Goal: Information Seeking & Learning: Stay updated

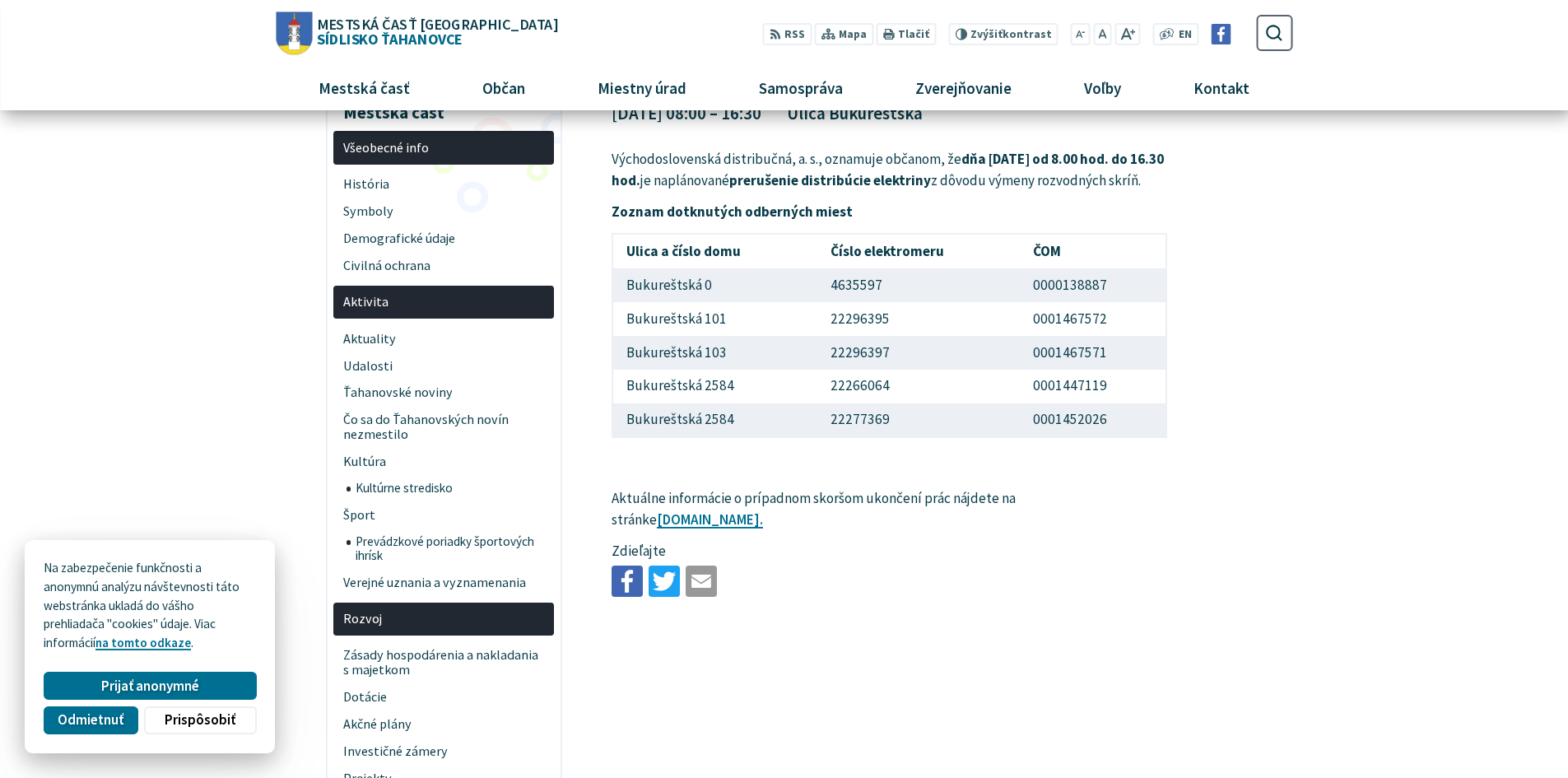
scroll to position [329, 0]
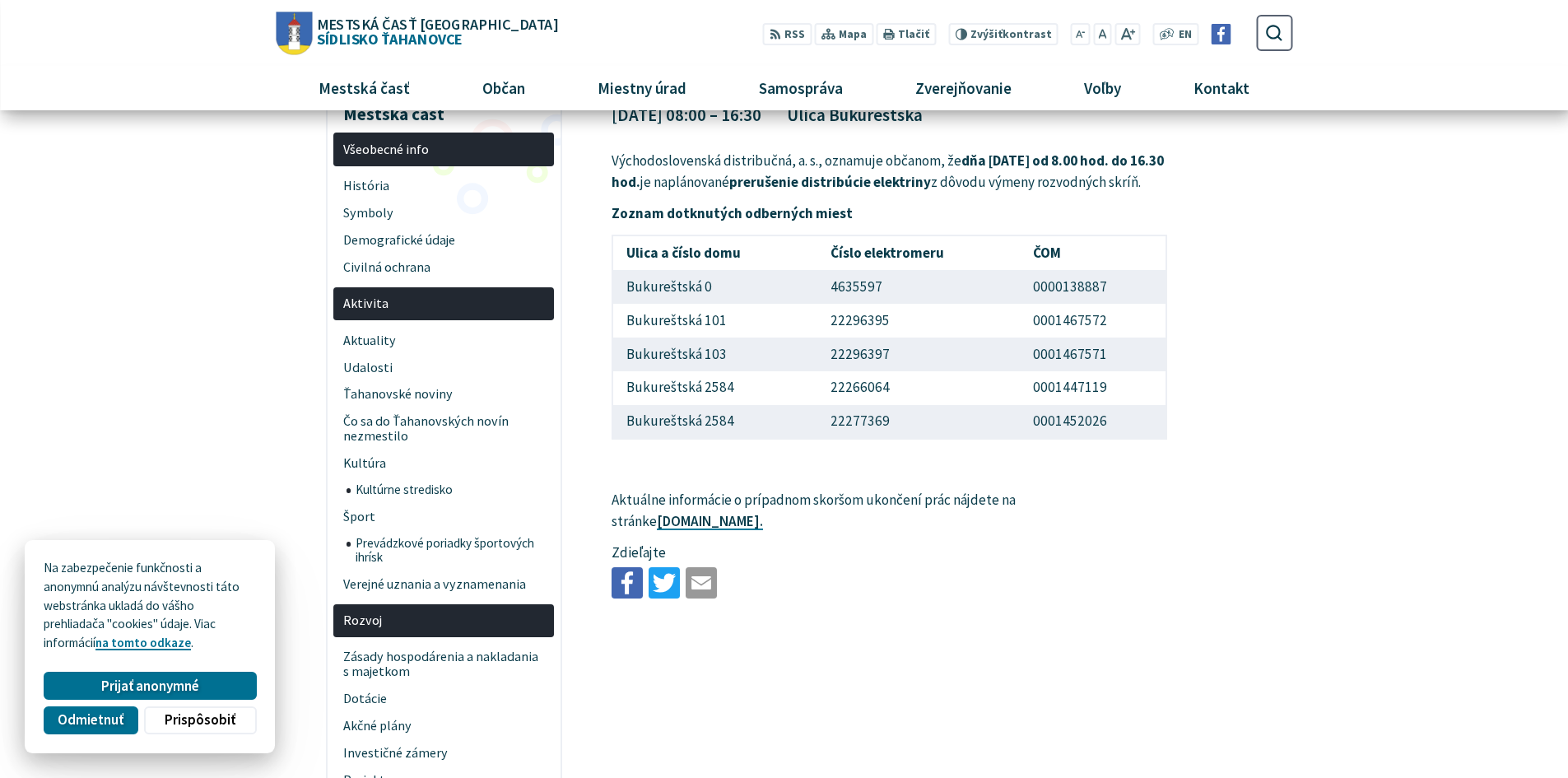
click at [711, 530] on link "[DOMAIN_NAME]." at bounding box center [710, 521] width 107 height 18
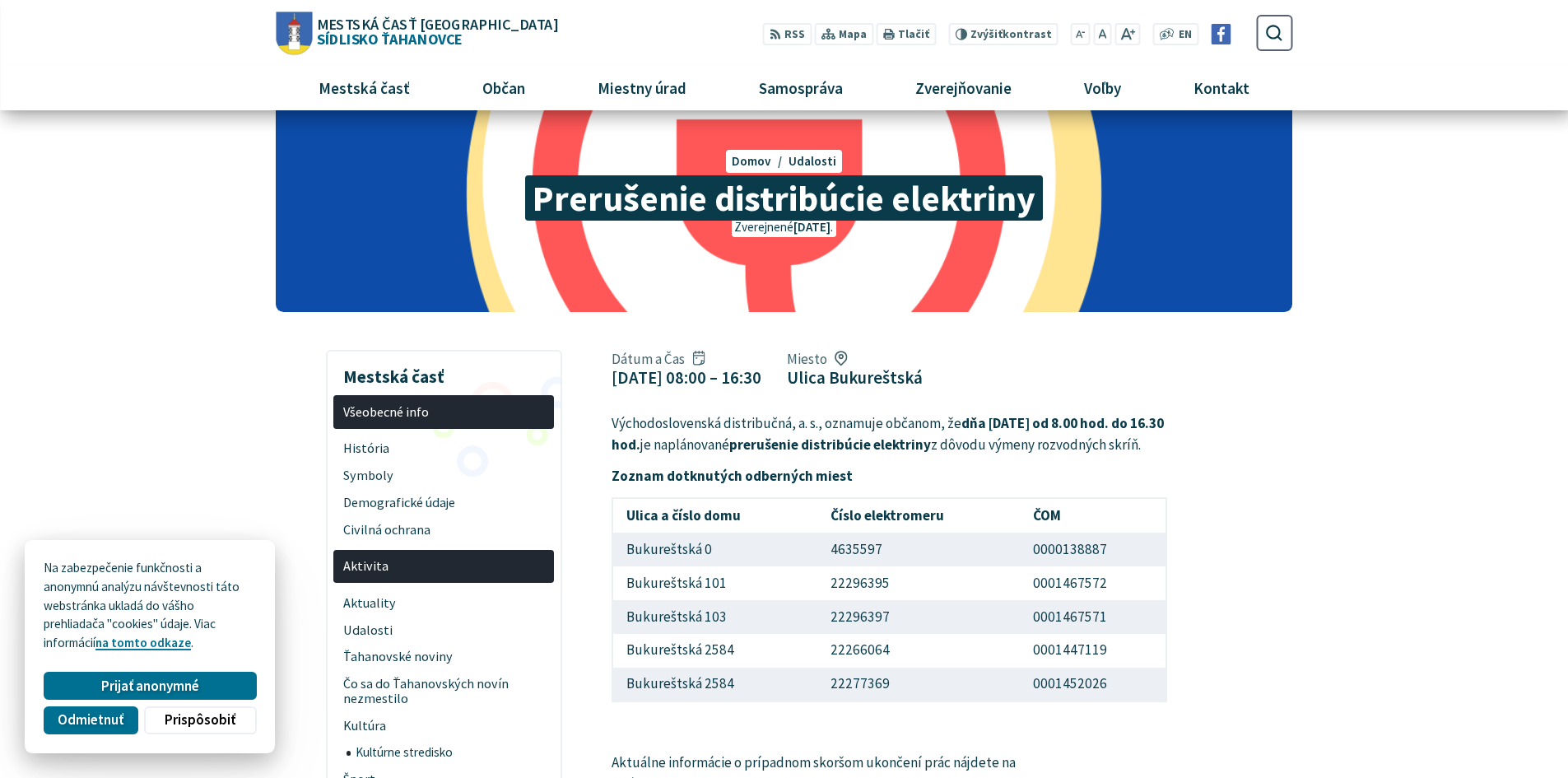
scroll to position [0, 0]
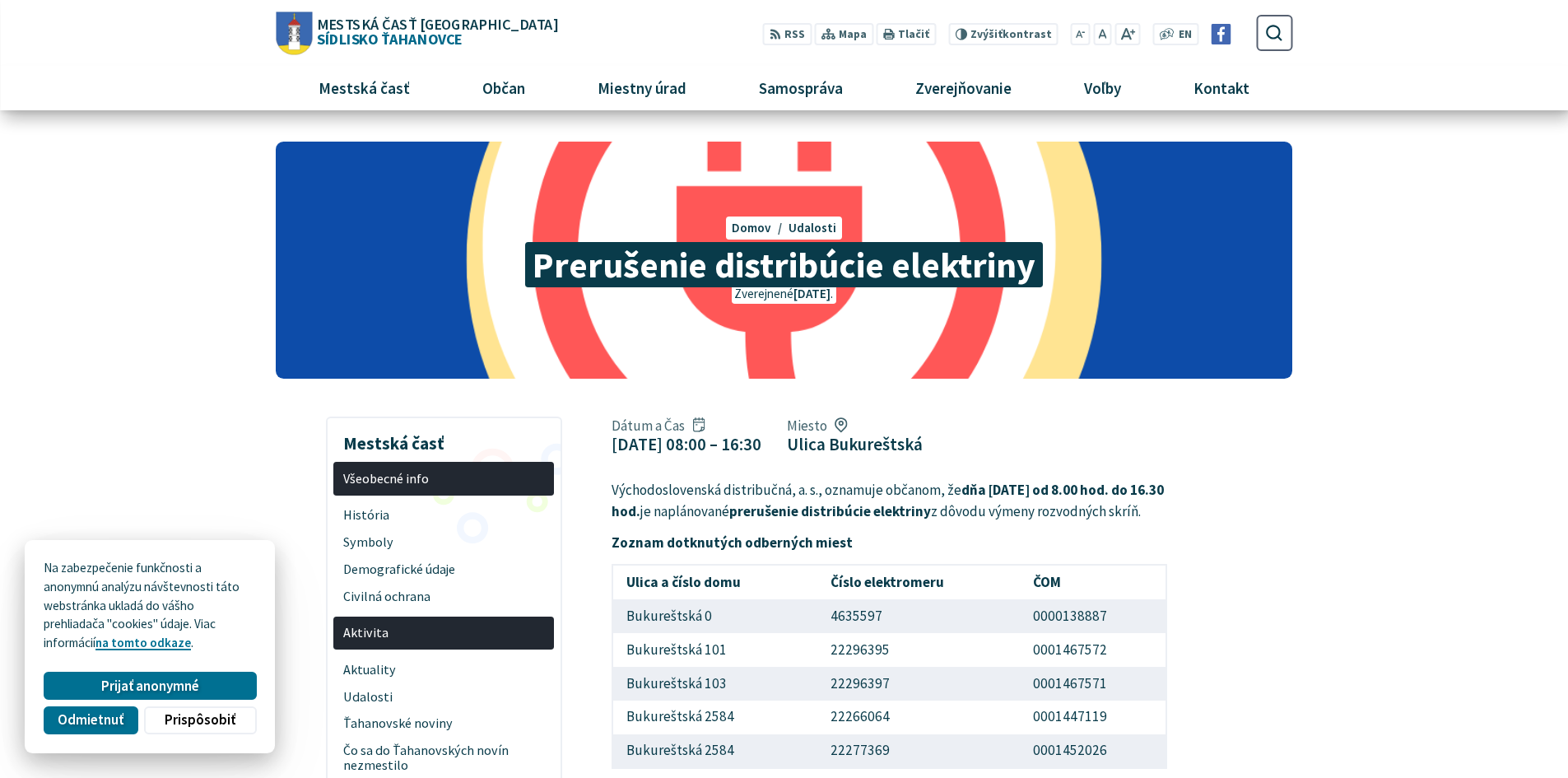
click at [433, 628] on span "Aktivita" at bounding box center [443, 633] width 201 height 27
click at [352, 641] on span "Aktivita" at bounding box center [443, 633] width 201 height 27
click at [436, 480] on span "Všeobecné info" at bounding box center [443, 478] width 201 height 27
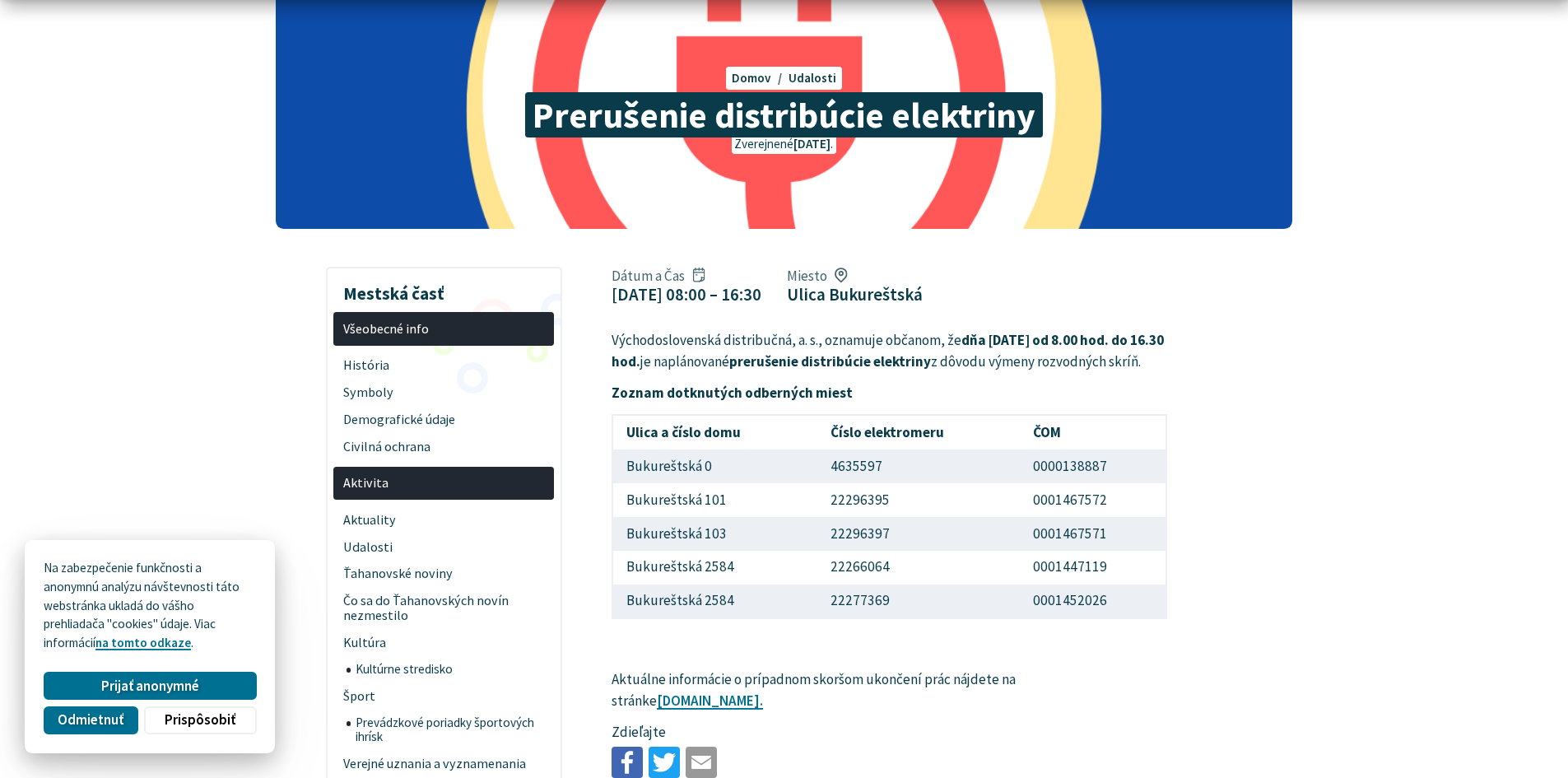
scroll to position [412, 0]
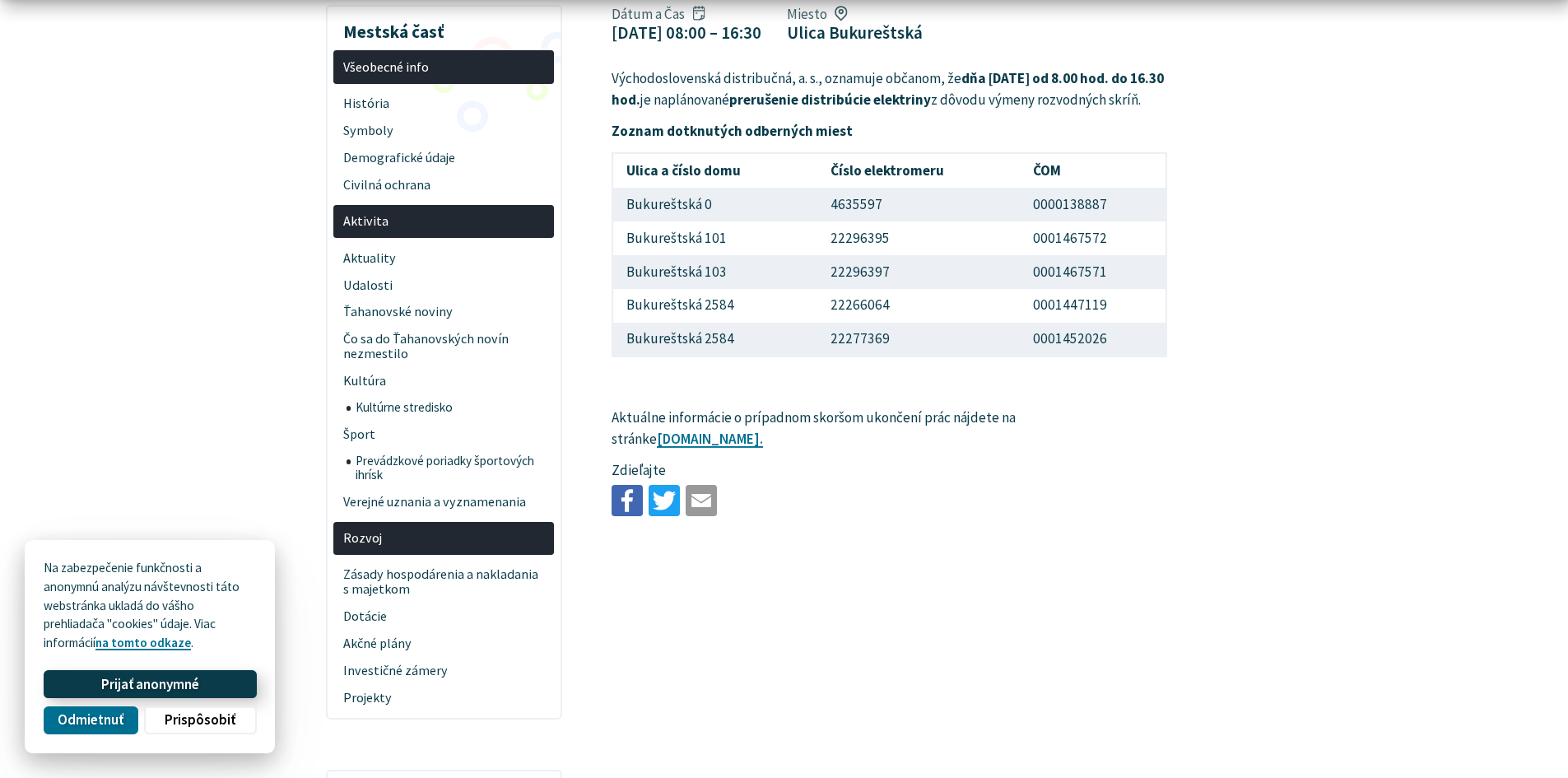
click at [180, 678] on span "Prijať anonymné" at bounding box center [150, 684] width 98 height 17
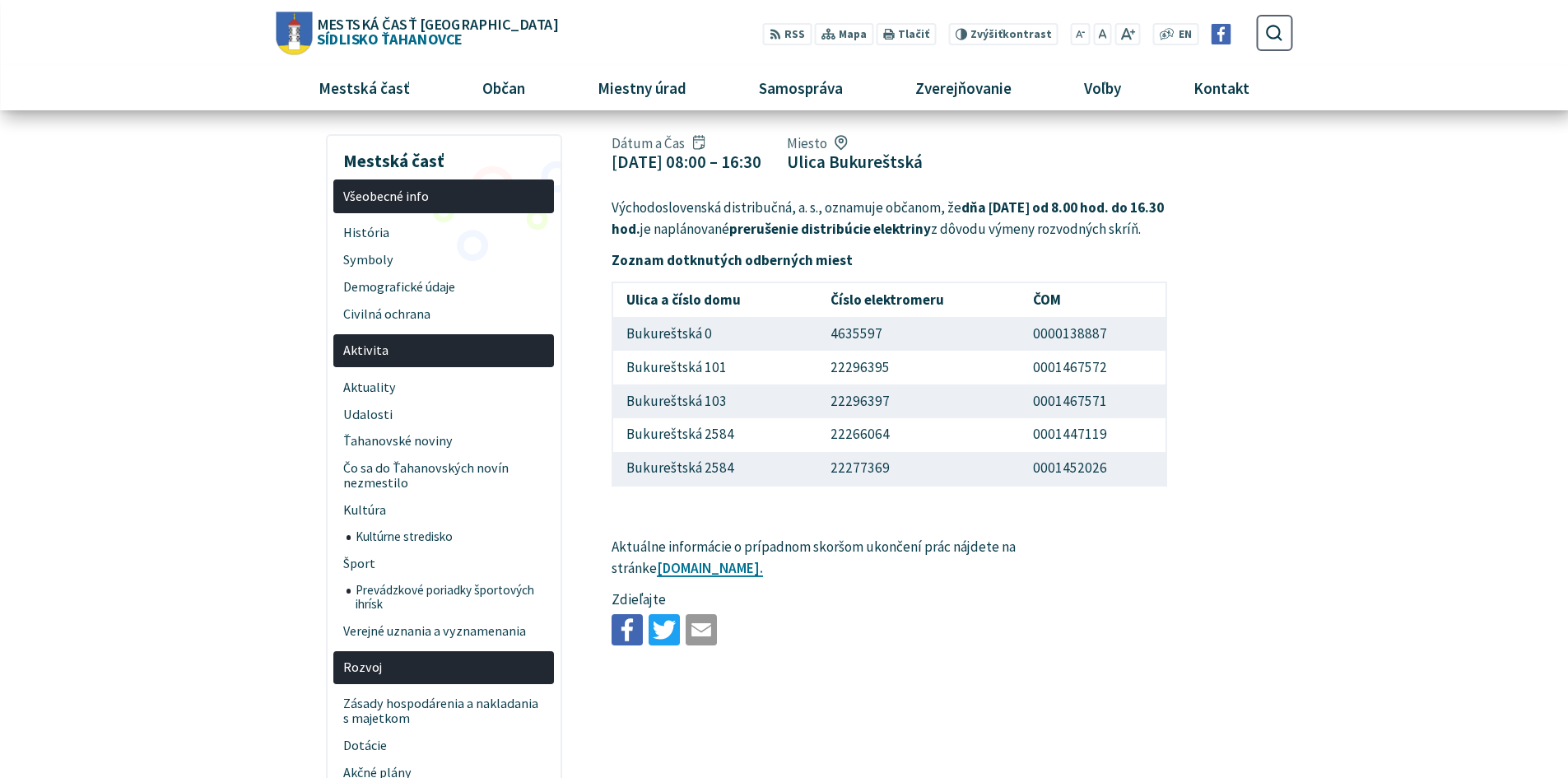
scroll to position [82, 0]
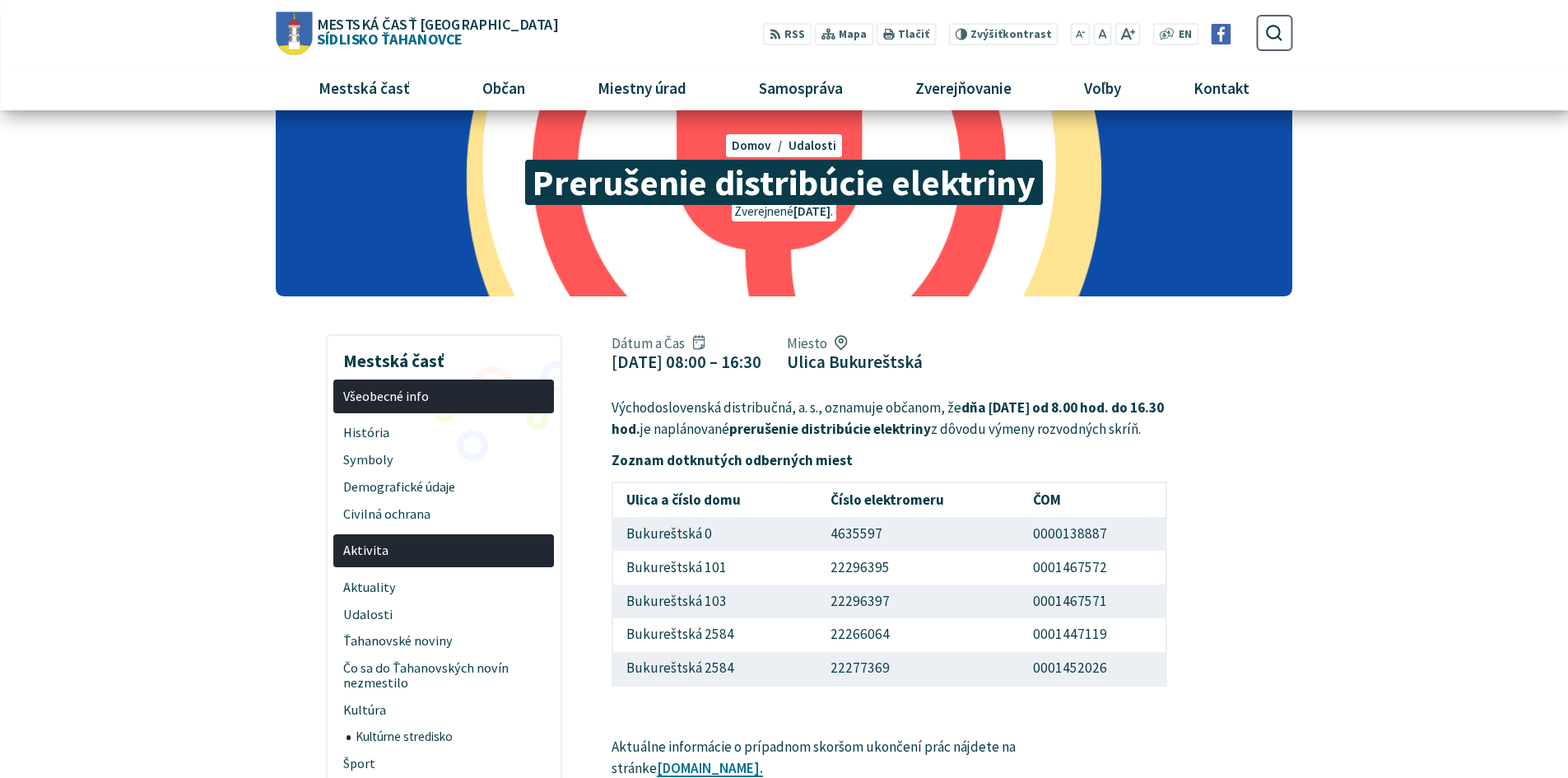
click at [516, 389] on span "Všeobecné info" at bounding box center [443, 396] width 201 height 27
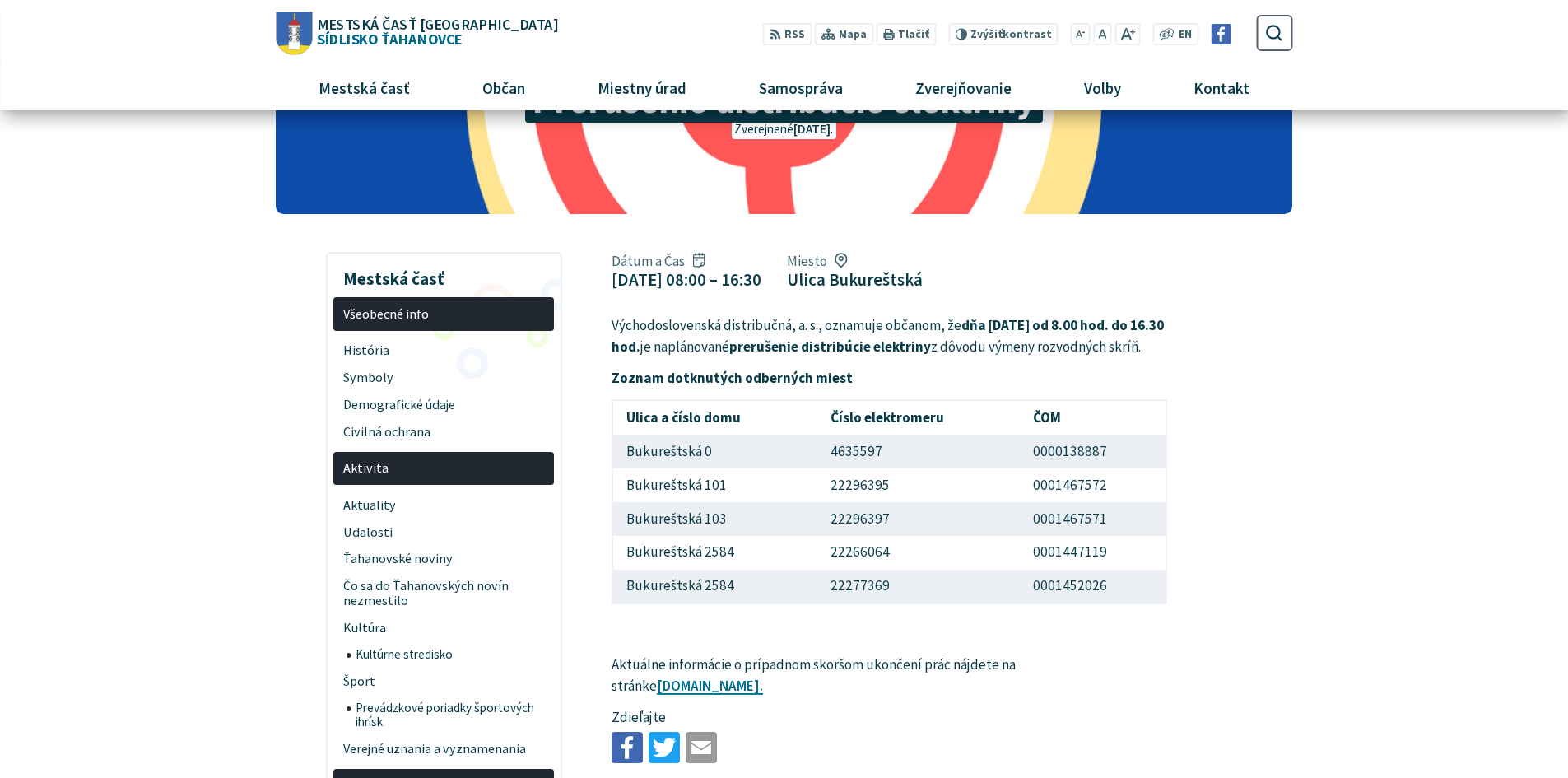
scroll to position [0, 0]
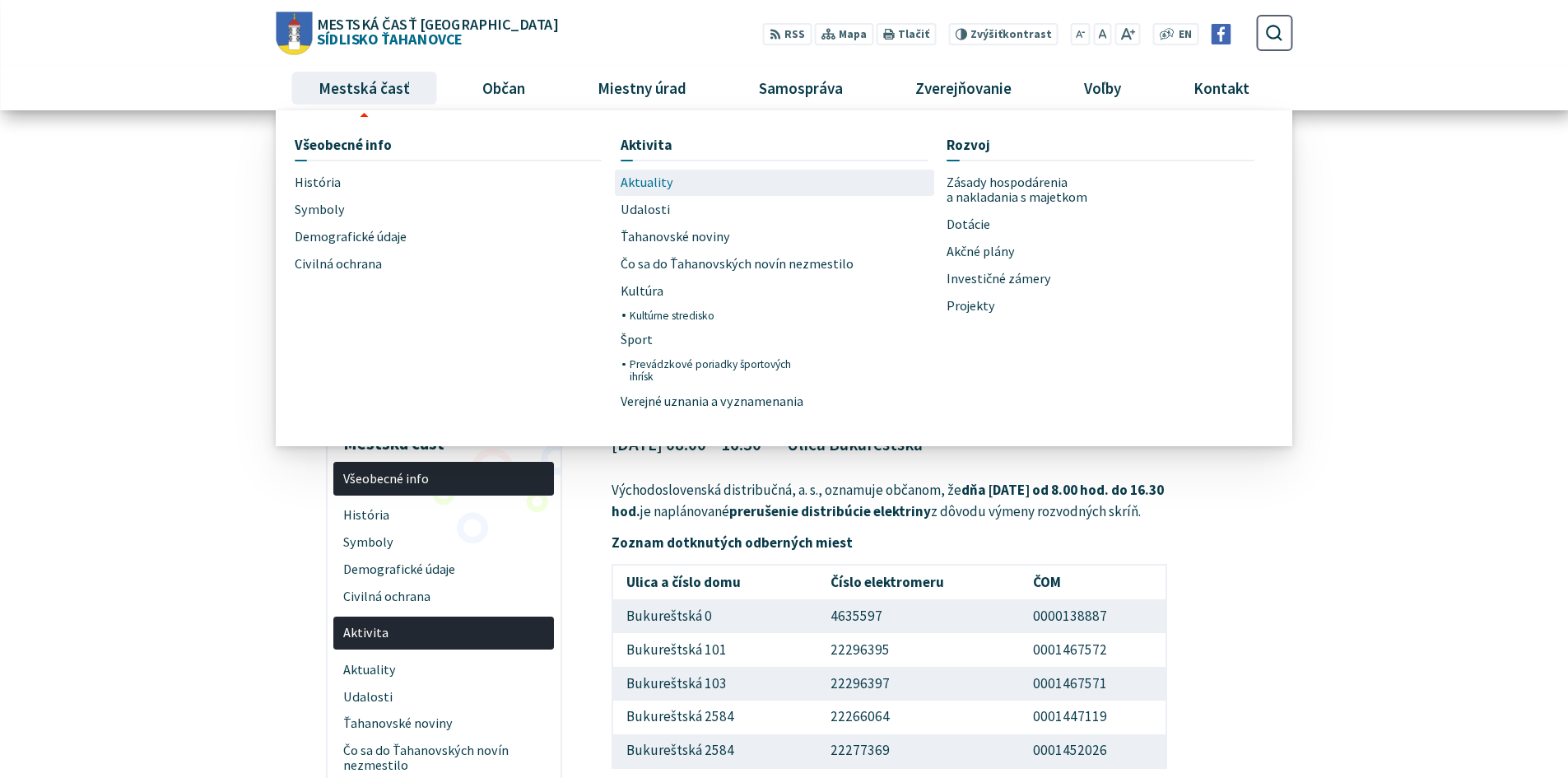
click at [647, 176] on span "Aktuality" at bounding box center [647, 183] width 53 height 27
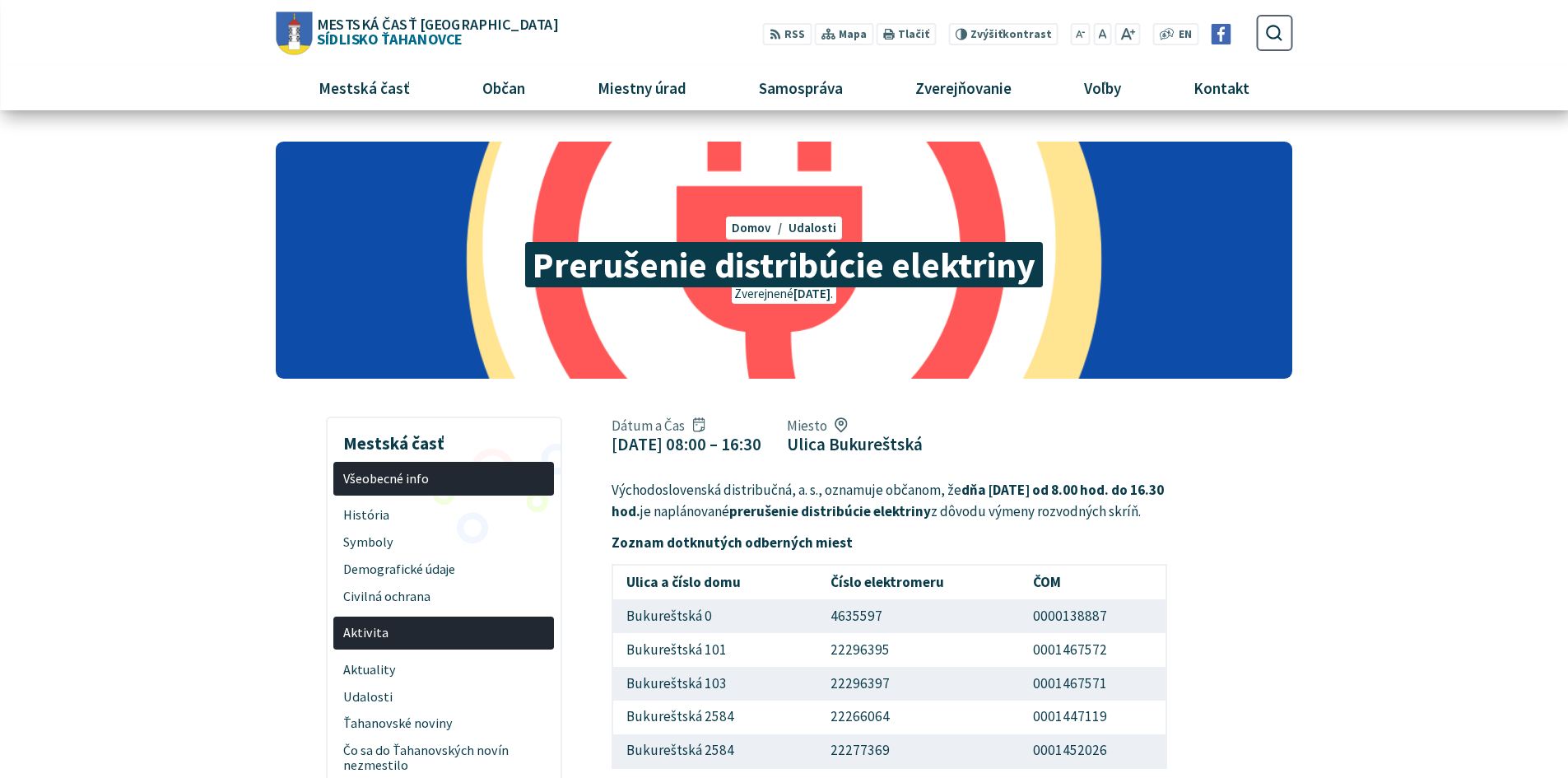
click at [853, 266] on span "Prerušenie distribúcie elektriny" at bounding box center [783, 264] width 517 height 46
